Goal: Information Seeking & Learning: Find specific page/section

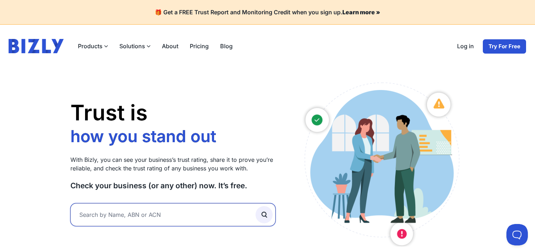
click at [140, 218] on input "text" at bounding box center [172, 214] width 205 height 23
type input "test"
click at [255, 206] on button "submit" at bounding box center [263, 214] width 17 height 17
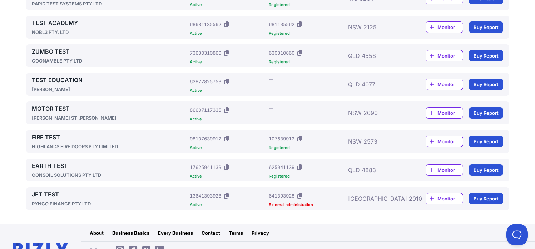
scroll to position [560, 0]
